Goal: Task Accomplishment & Management: Manage account settings

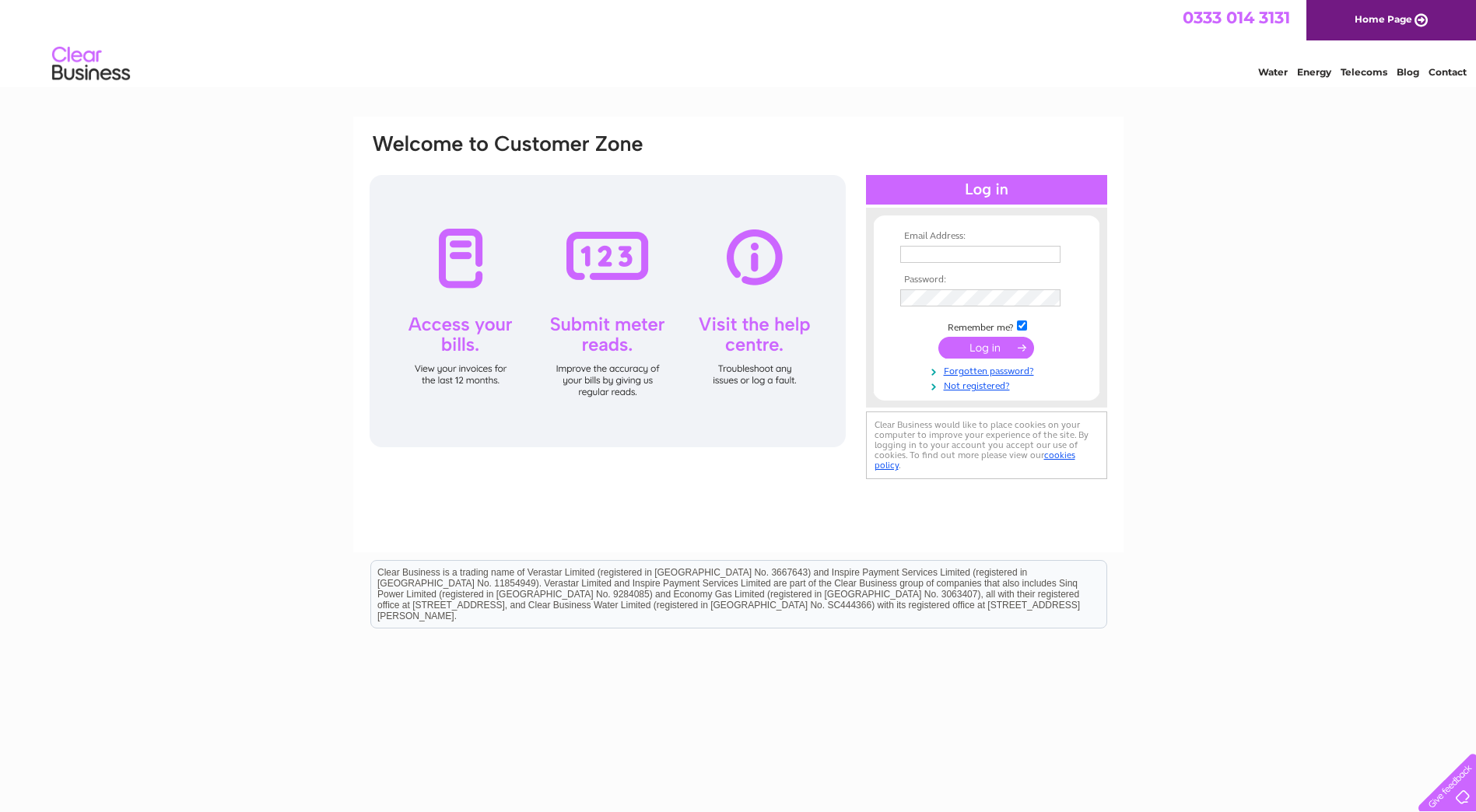
click at [920, 257] on input "text" at bounding box center [981, 255] width 160 height 17
type input "Bobby.Mckean@south-ayrshire.gov.uk"
click at [991, 350] on input "submit" at bounding box center [986, 349] width 95 height 22
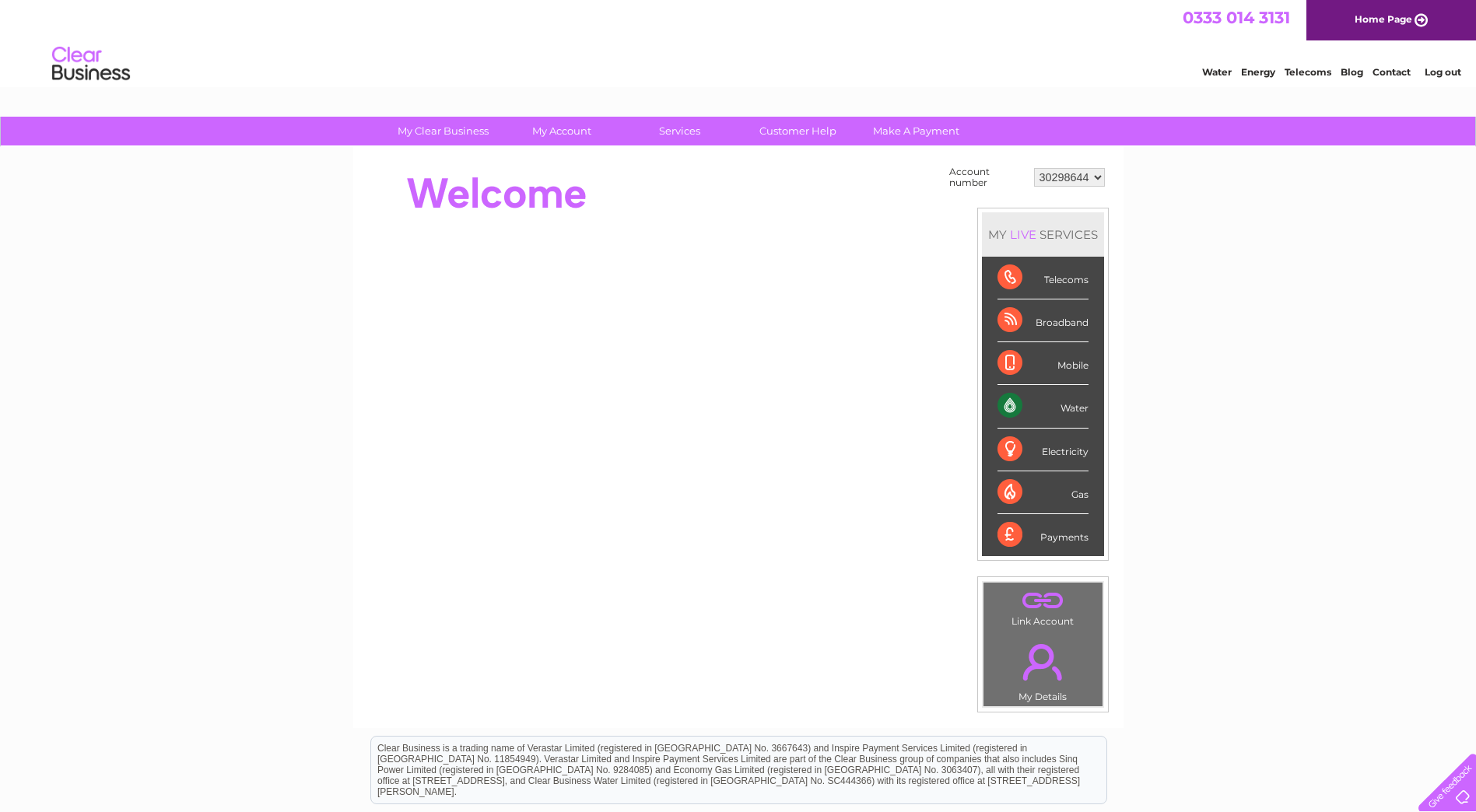
click at [1212, 73] on link "Water" at bounding box center [1217, 72] width 30 height 12
click at [1097, 176] on select "30298644 30308810" at bounding box center [1069, 177] width 71 height 19
